Goal: Entertainment & Leisure: Browse casually

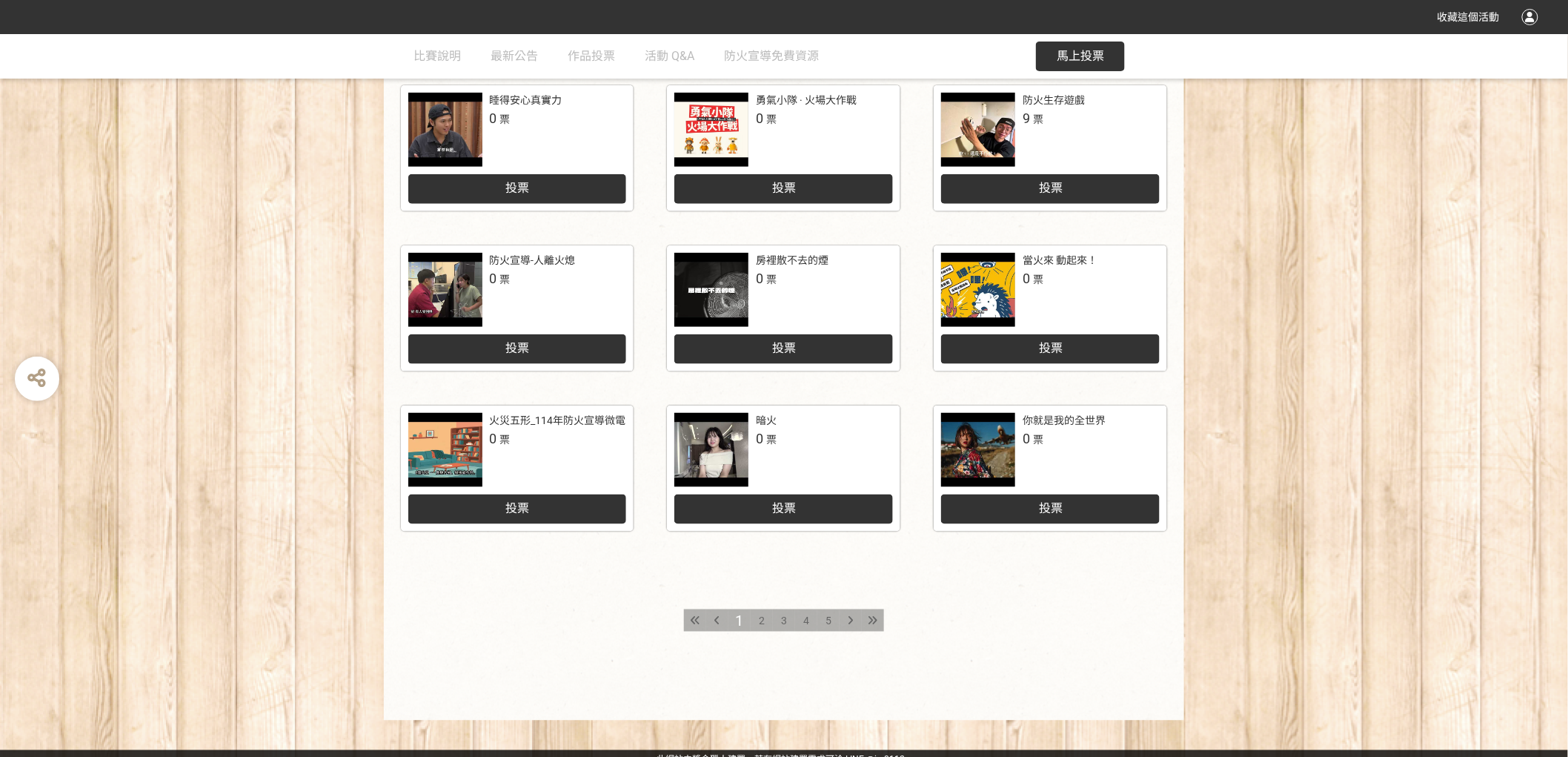
scroll to position [531, 0]
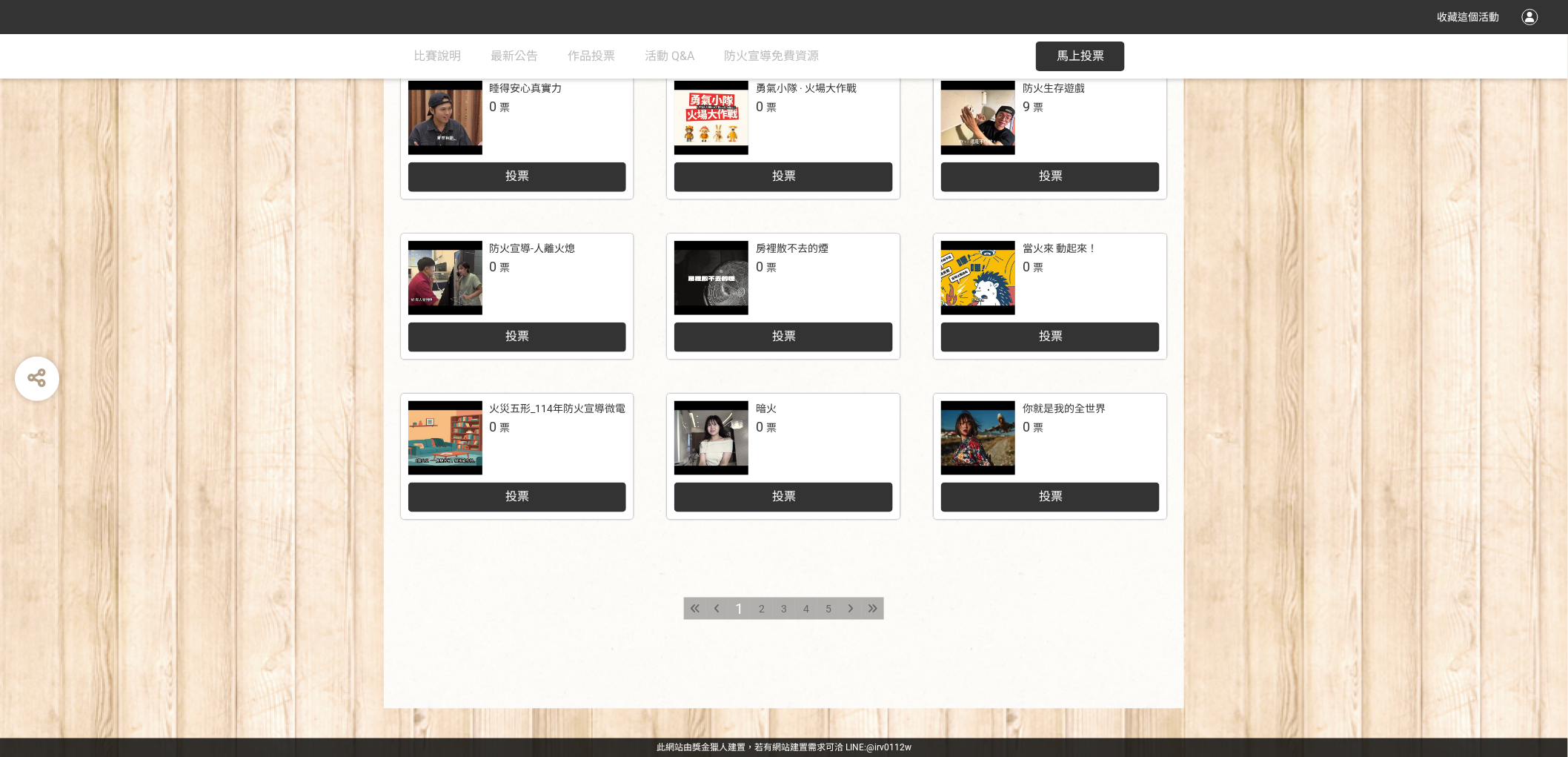
click at [761, 613] on span "2" at bounding box center [762, 609] width 6 height 12
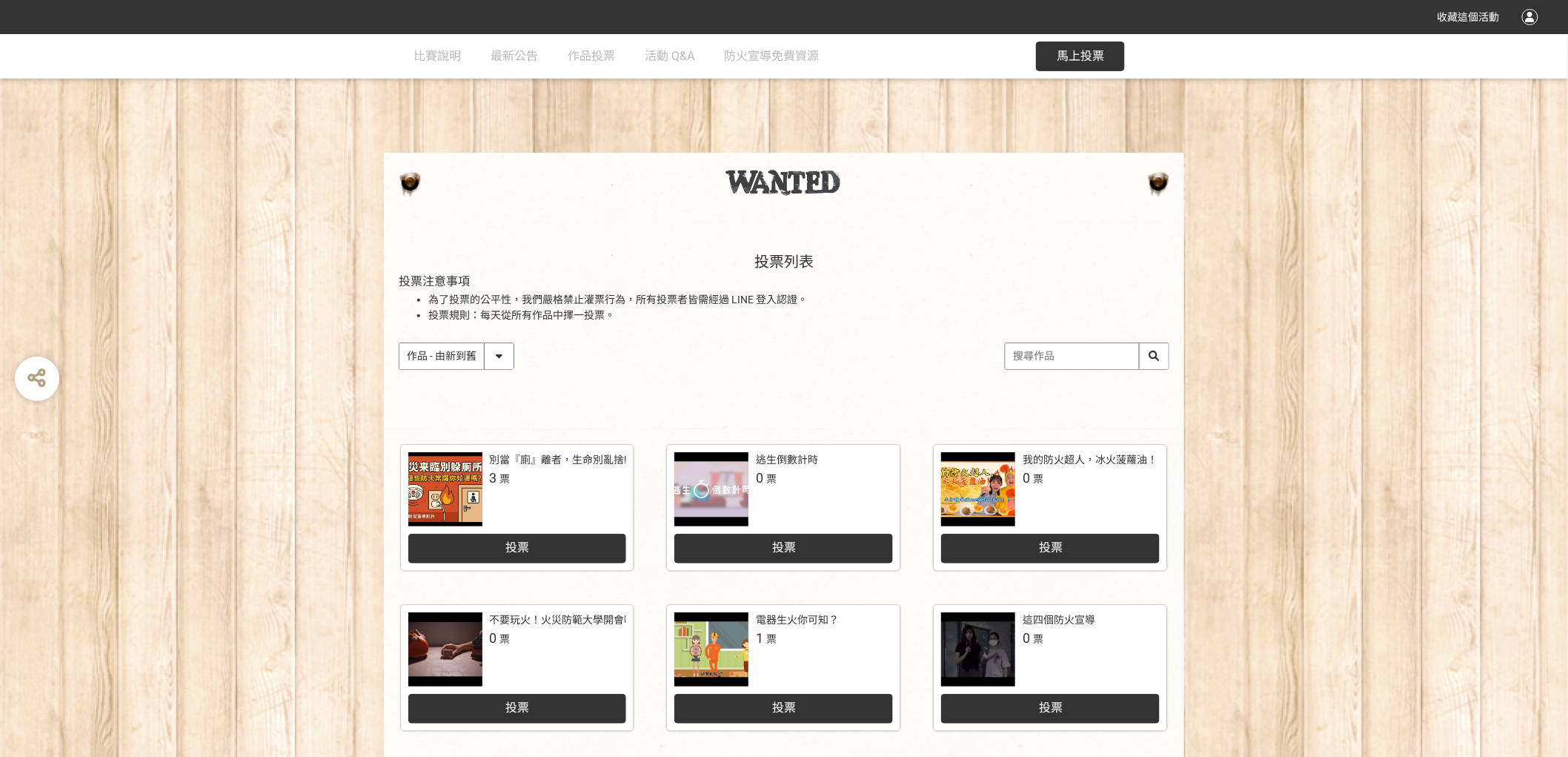
click at [503, 357] on select "作品 - 由新到舊 作品 - 由舊到新 票數 - 由多到少 票數 - 由少到多" at bounding box center [456, 356] width 114 height 26
select select "vote"
click at [399, 343] on select "作品 - 由新到舊 作品 - 由舊到新 票數 - 由多到少 票數 - 由少到多" at bounding box center [456, 356] width 114 height 26
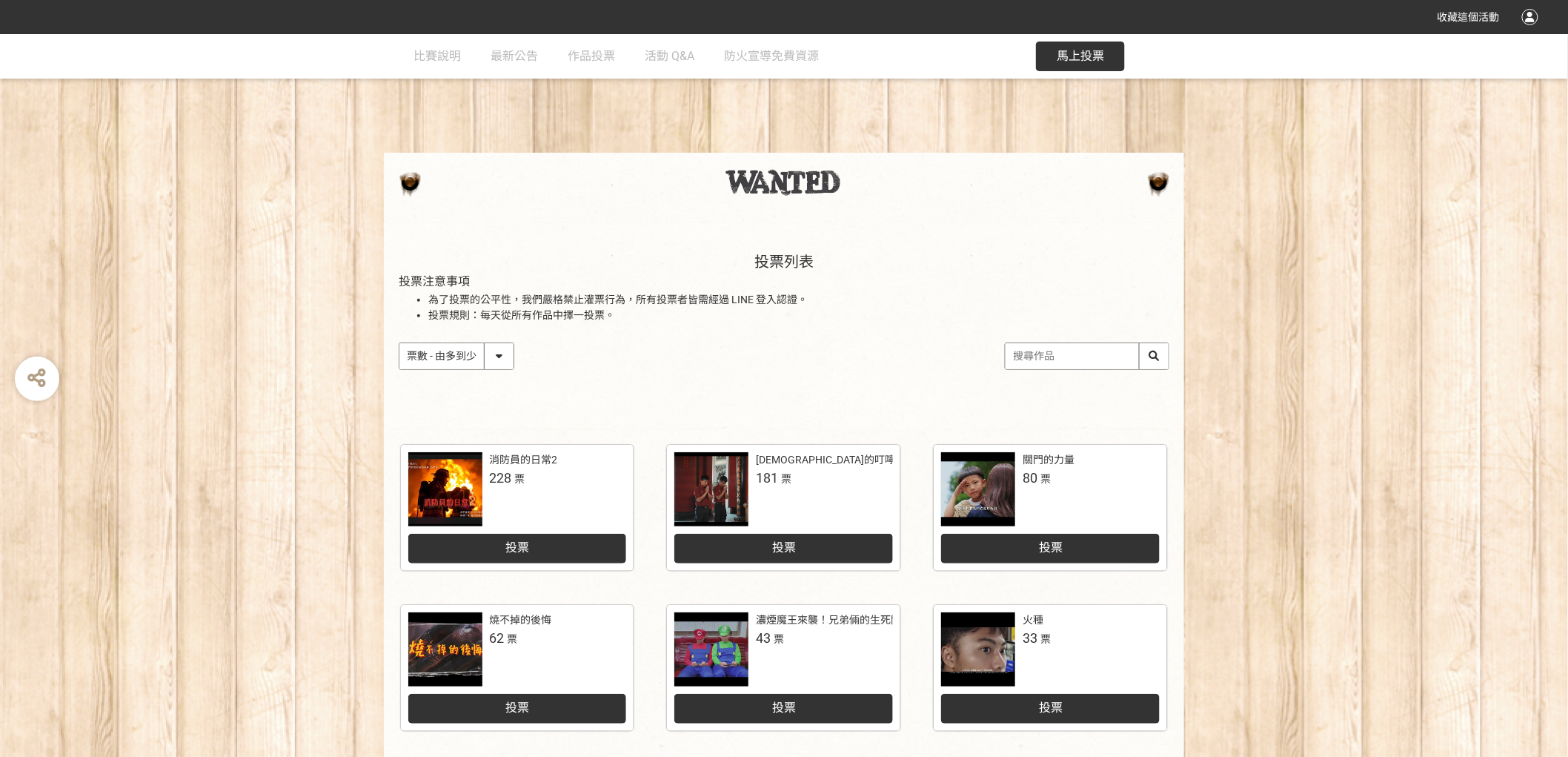
click at [307, 413] on div "投票列表 投票注意事項 為了投票的公平性，我們嚴格禁止灌票行為，所有投票者皆需經過 LINE 登入認證。 投票規則：每天從所有作品中擇一投票。 作品 - 由新…" at bounding box center [784, 326] width 1568 height 206
click at [725, 485] on div at bounding box center [711, 489] width 74 height 74
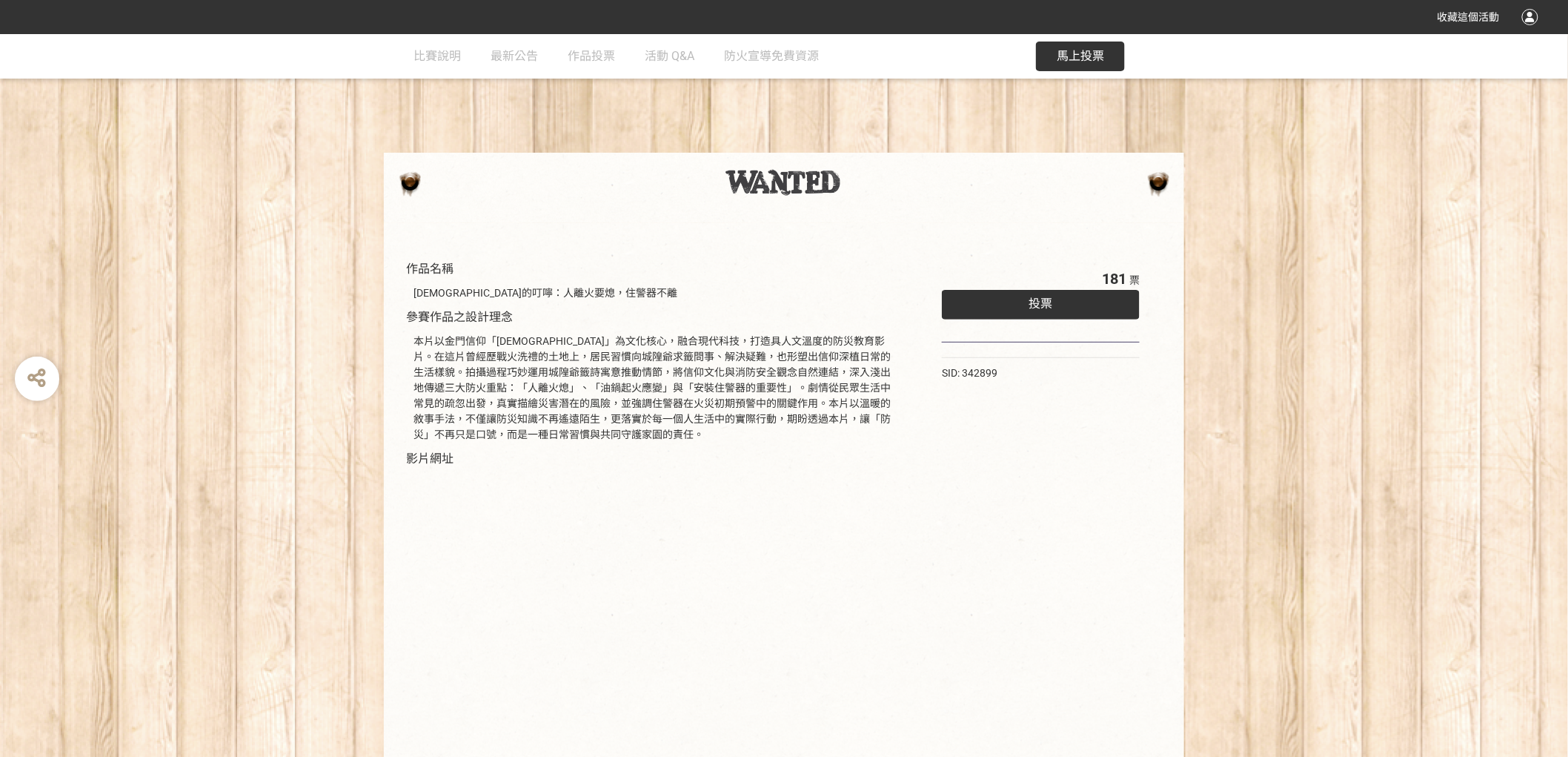
scroll to position [69, 0]
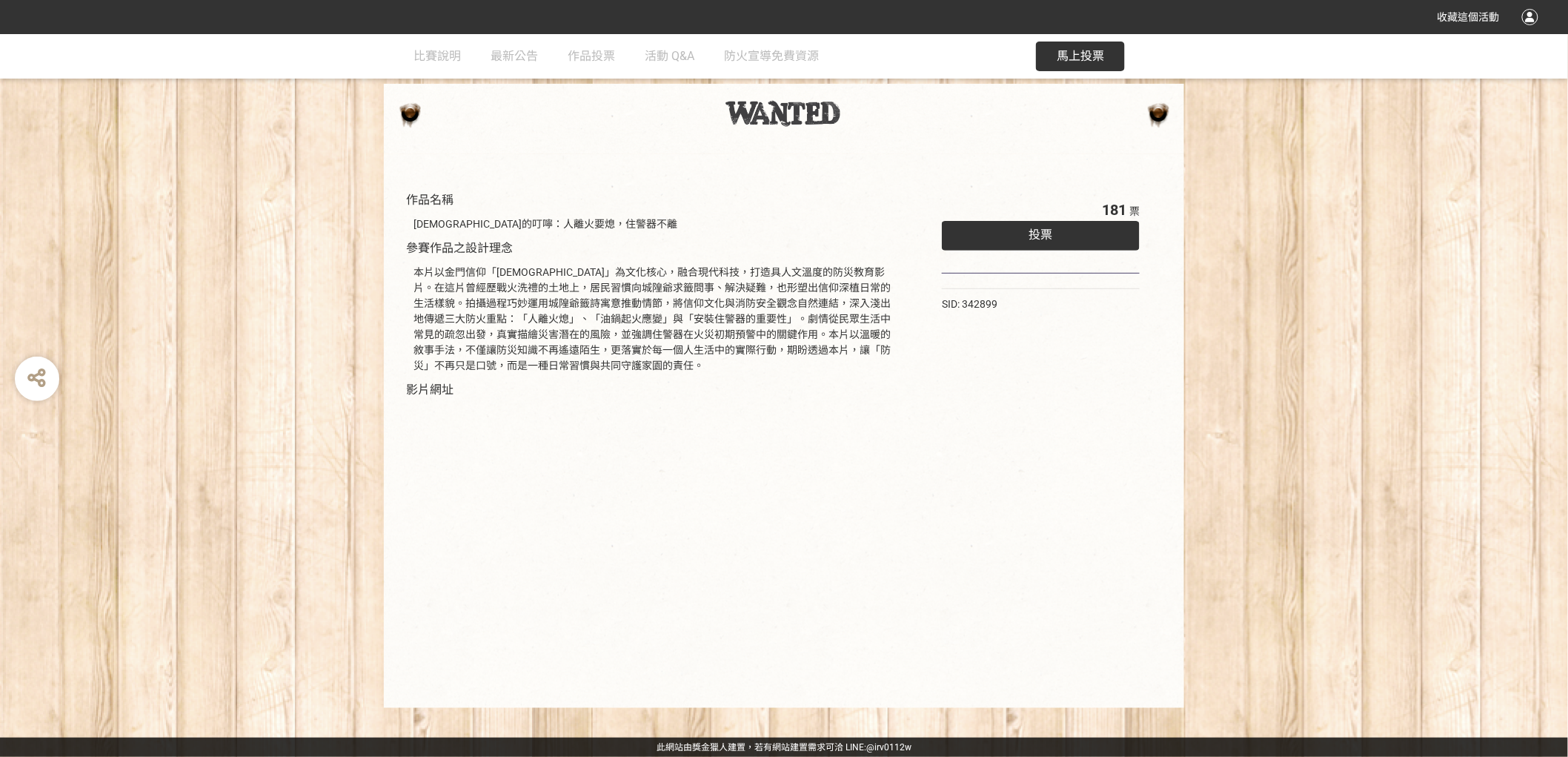
select select "vote"
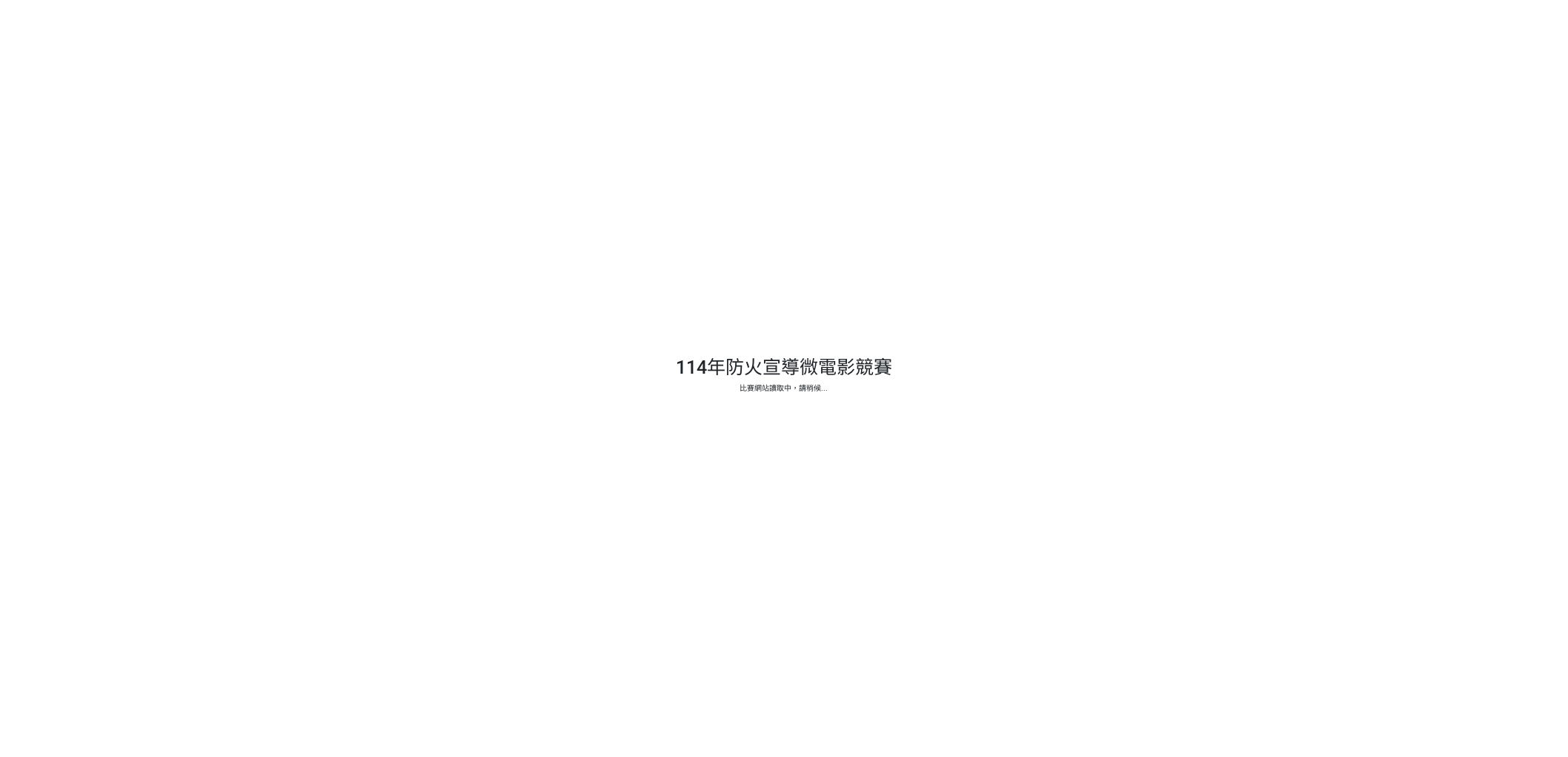
select select "vote"
